Goal: Task Accomplishment & Management: Manage account settings

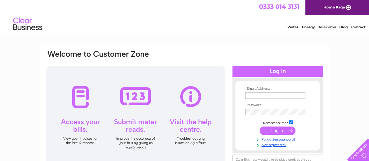
type input "[EMAIL_ADDRESS][DOMAIN_NAME]"
click at [169, 106] on div "Email Address: [EMAIL_ADDRESS][DOMAIN_NAME] Password: Forgotten password?" at bounding box center [185, 115] width 278 height 131
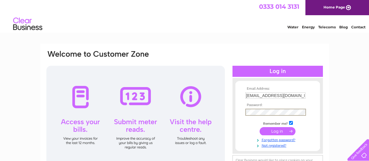
click at [242, 129] on form "Email Address: [EMAIL_ADDRESS][DOMAIN_NAME] Password:" at bounding box center [277, 117] width 85 height 61
click at [272, 131] on input "submit" at bounding box center [277, 130] width 36 height 8
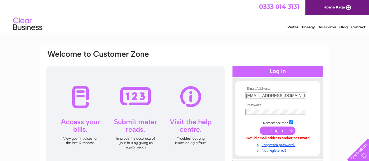
click at [145, 97] on div "Email Address: sherburnvillagepharmacy@outlook.com Password: Forgotten password?" at bounding box center [185, 118] width 278 height 137
click at [263, 129] on input "submit" at bounding box center [277, 131] width 36 height 8
